Goal: Task Accomplishment & Management: Use online tool/utility

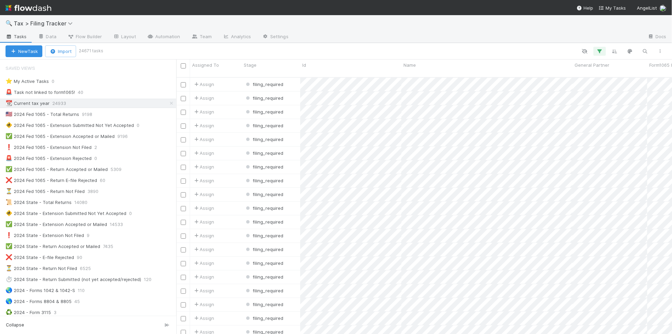
scroll to position [256, 490]
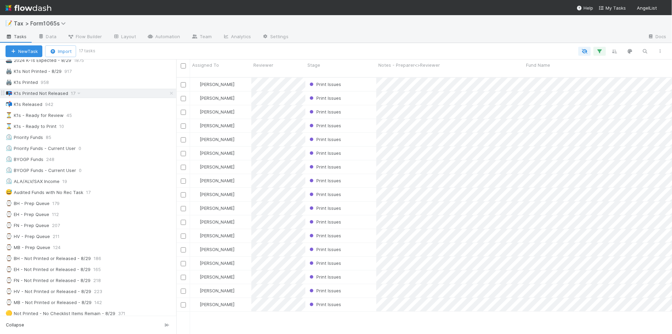
scroll to position [86, 0]
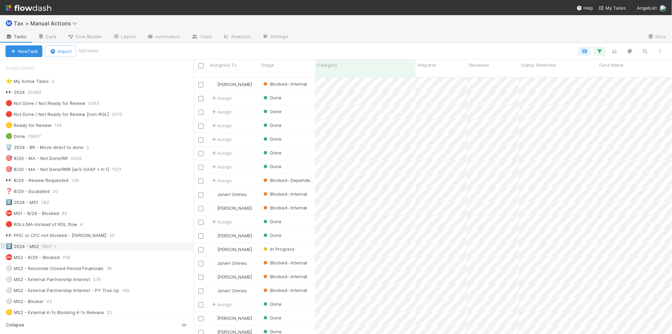
scroll to position [256, 472]
click at [140, 238] on div "👀 PFIC or CFC not blocked - Amy 30" at bounding box center [100, 235] width 188 height 9
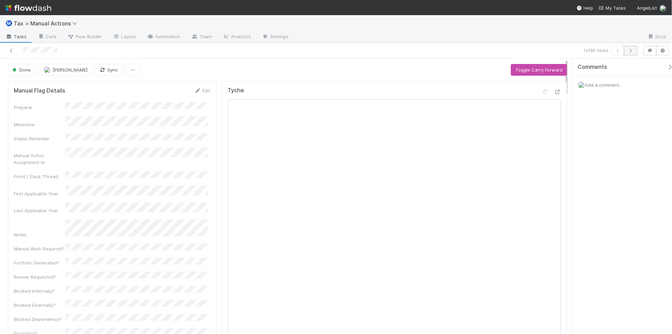
click at [633, 53] on button "button" at bounding box center [630, 51] width 13 height 10
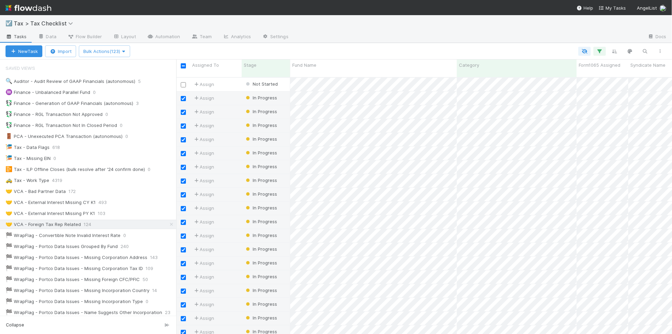
scroll to position [256, 490]
click at [183, 66] on input "checkbox" at bounding box center [183, 65] width 5 height 5
checkbox input "false"
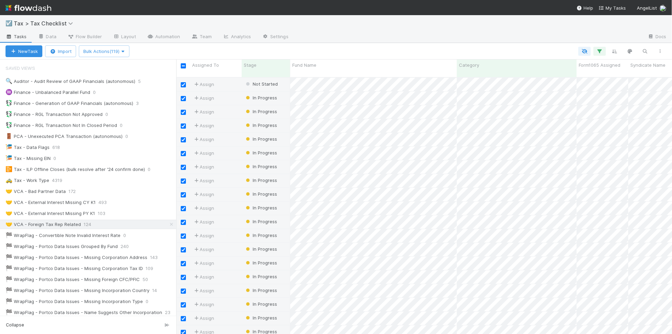
click at [198, 49] on div at bounding box center [399, 51] width 537 height 9
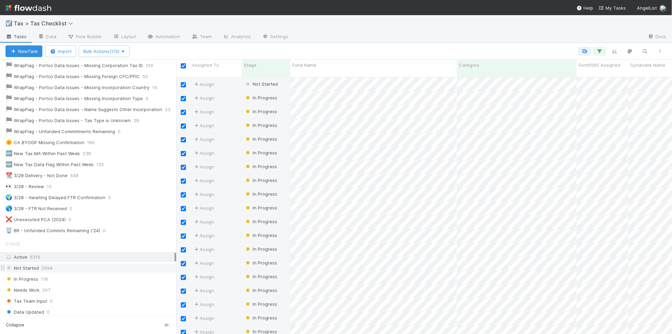
scroll to position [0, 0]
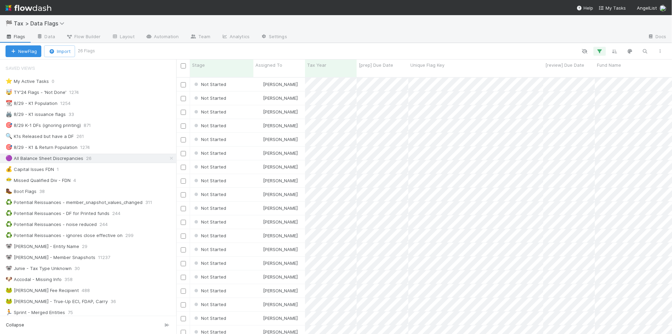
scroll to position [256, 490]
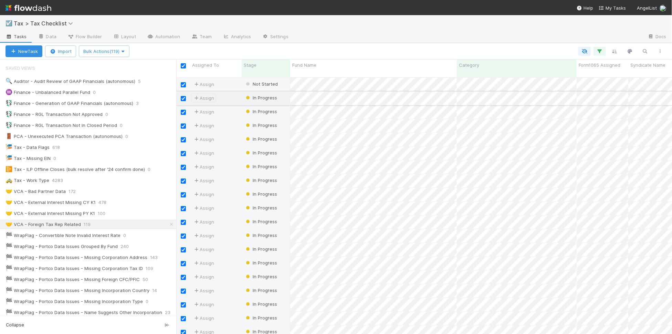
scroll to position [256, 490]
click at [183, 64] on input "checkbox" at bounding box center [183, 65] width 5 height 5
checkbox input "false"
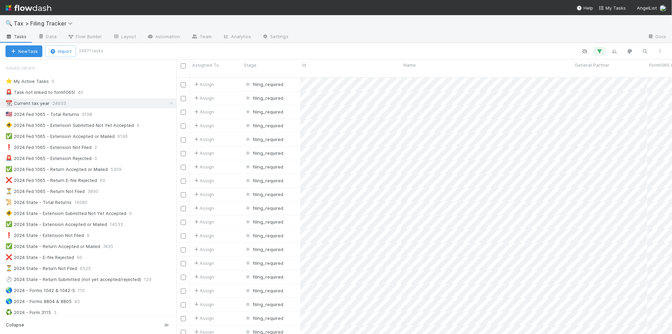
scroll to position [256, 490]
